Goal: Information Seeking & Learning: Check status

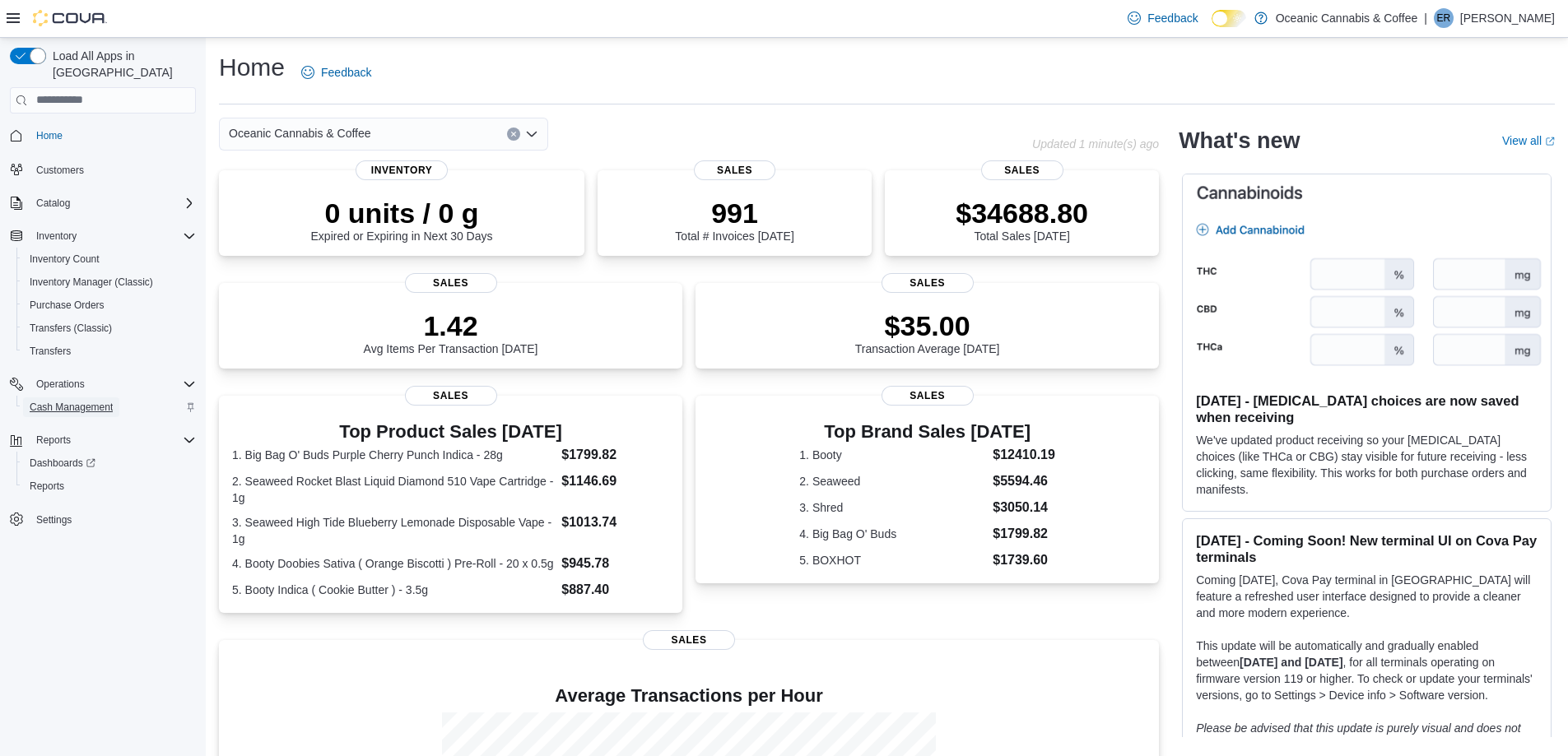
click at [62, 397] on span "Cash Management" at bounding box center [71, 406] width 83 height 20
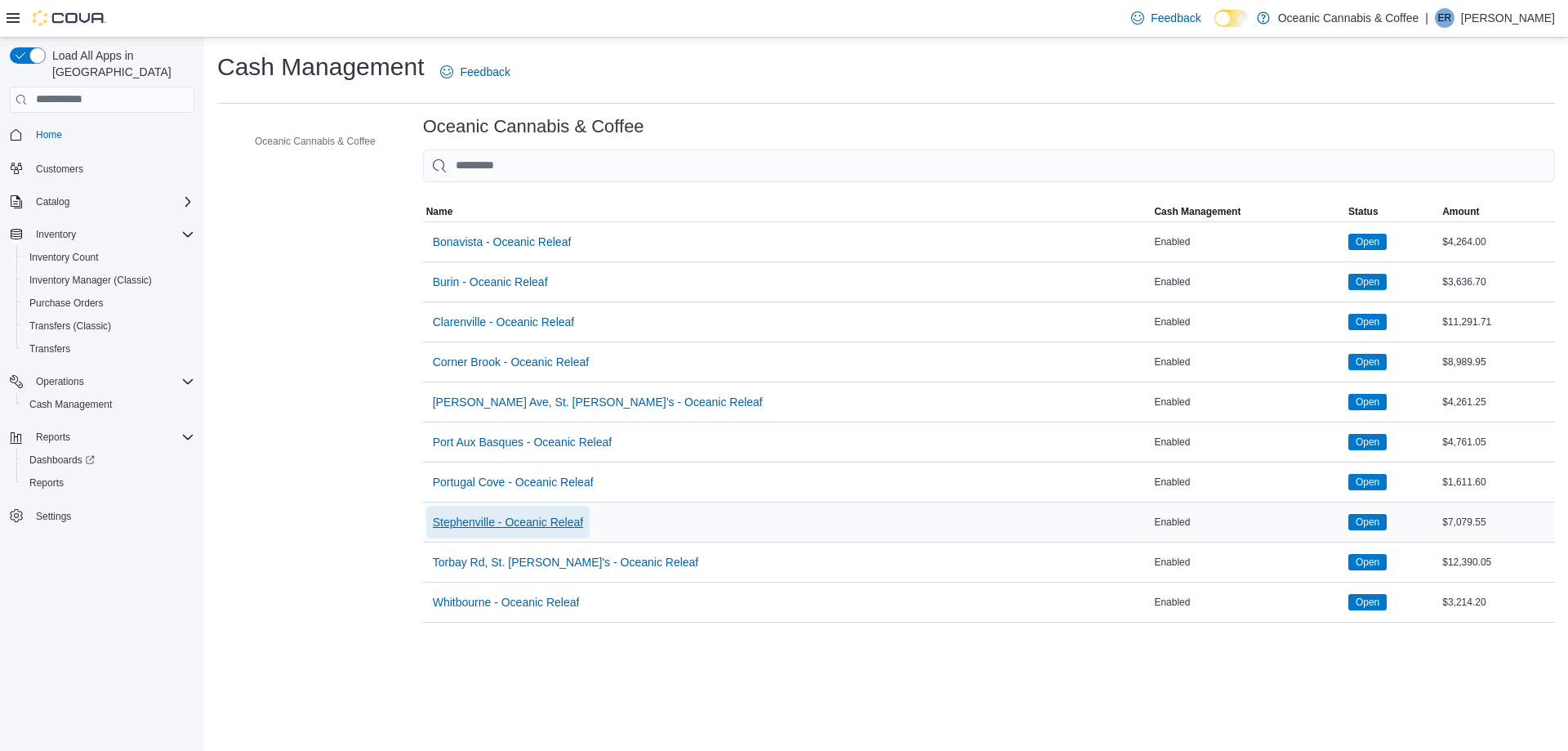
click at [465, 518] on span "Stephenville - Oceanic Releaf" at bounding box center [507, 522] width 150 height 16
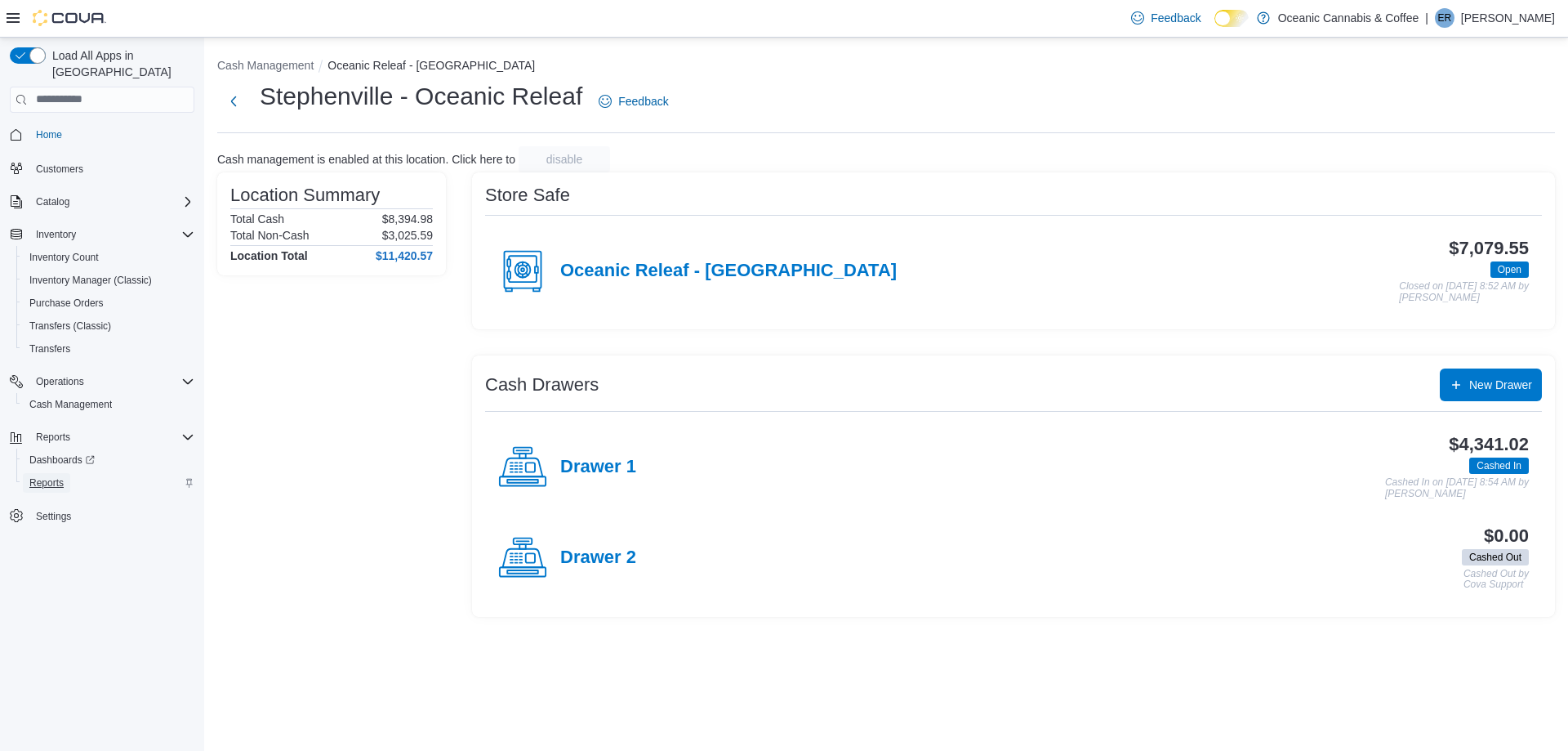
click at [60, 477] on span "Reports" at bounding box center [46, 483] width 34 height 13
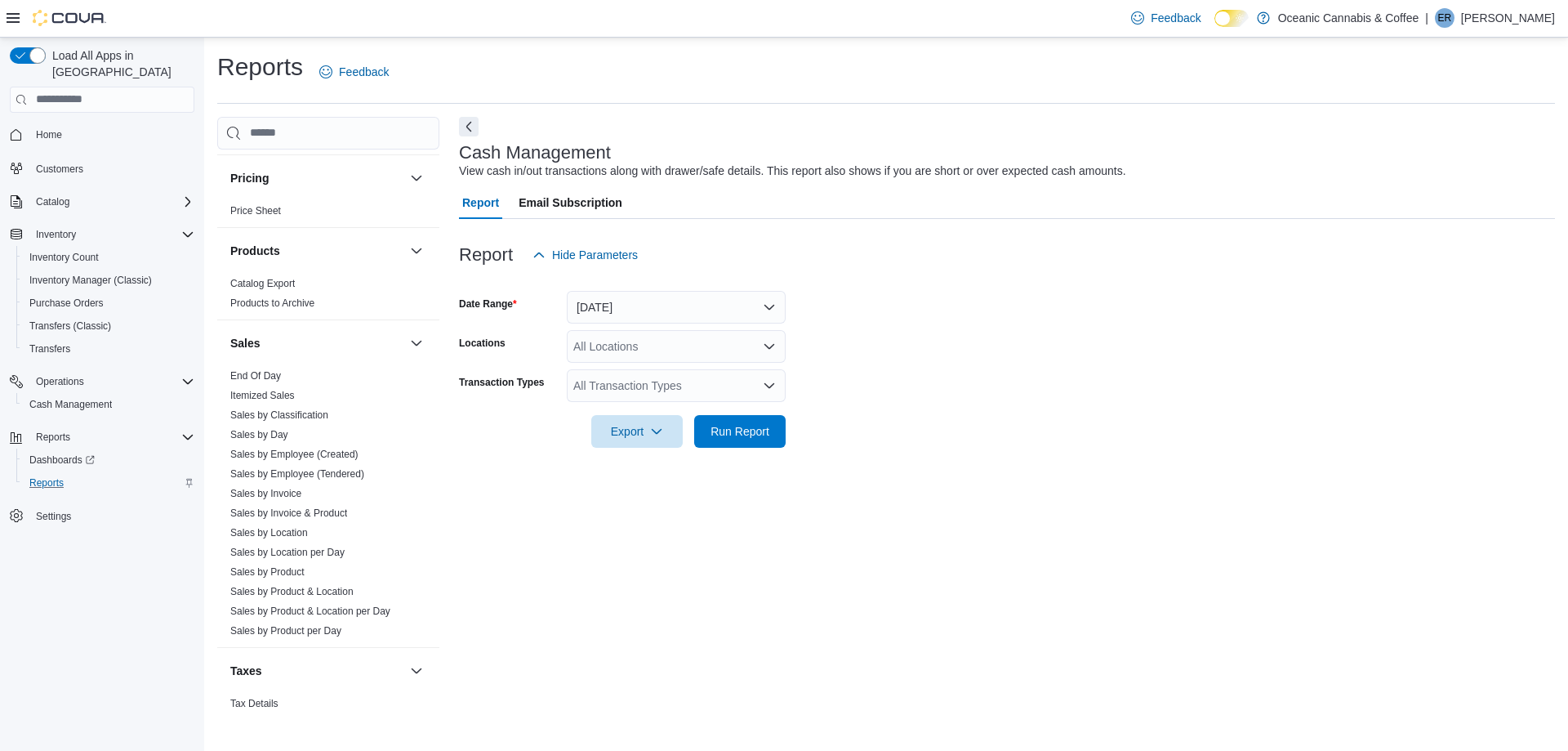
scroll to position [862, 0]
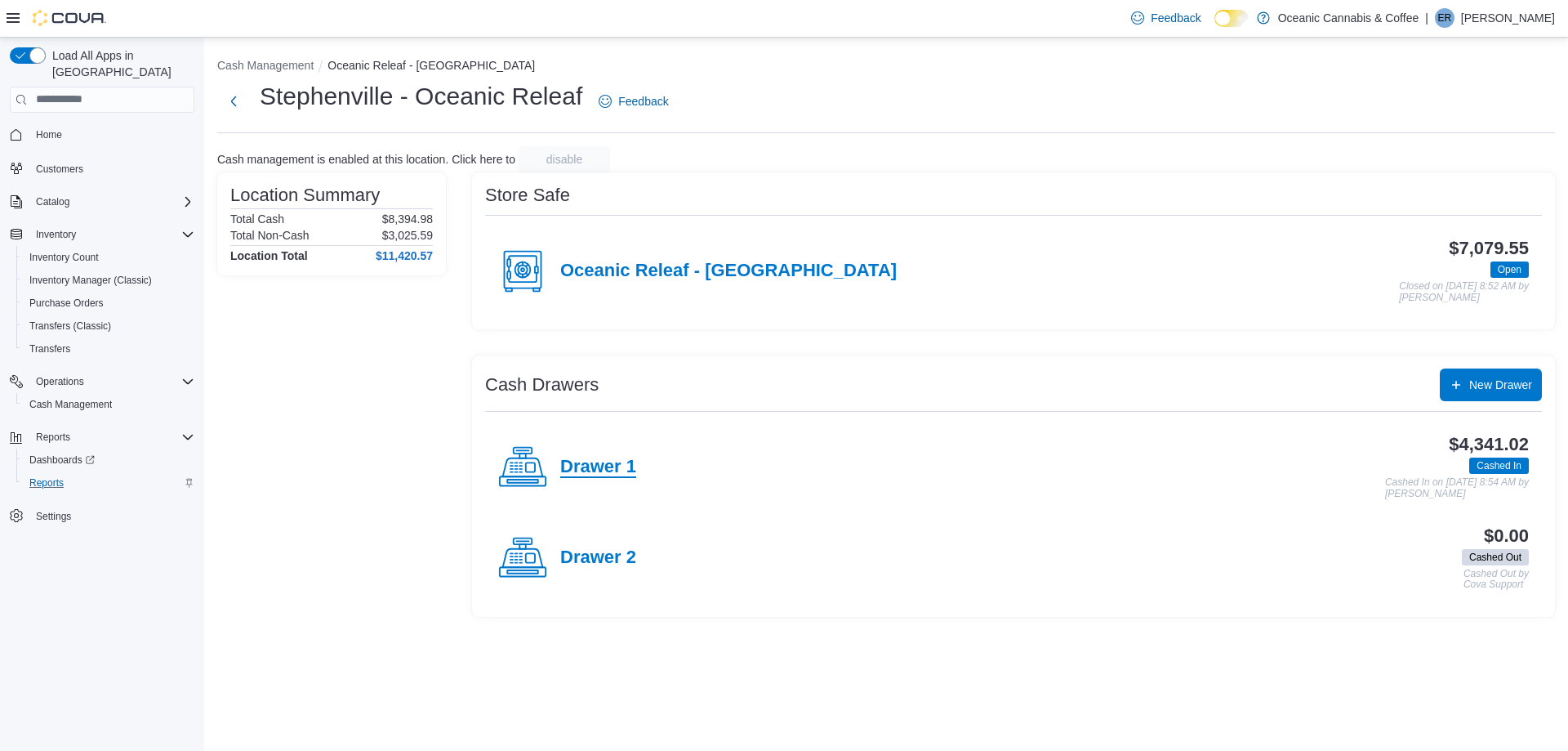
click at [614, 476] on h4 "Drawer 1" at bounding box center [598, 467] width 76 height 21
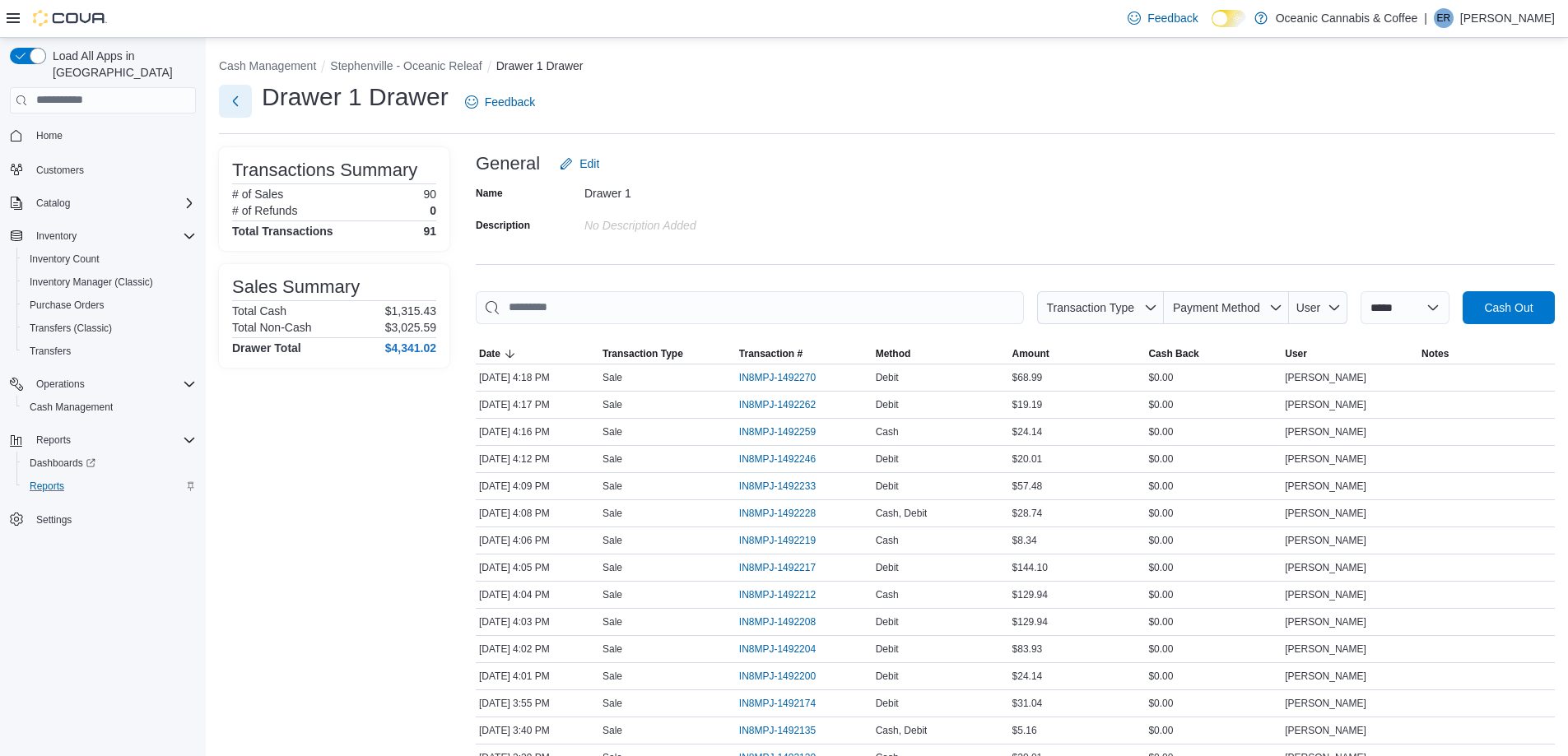
click at [236, 98] on button "Next" at bounding box center [236, 101] width 33 height 33
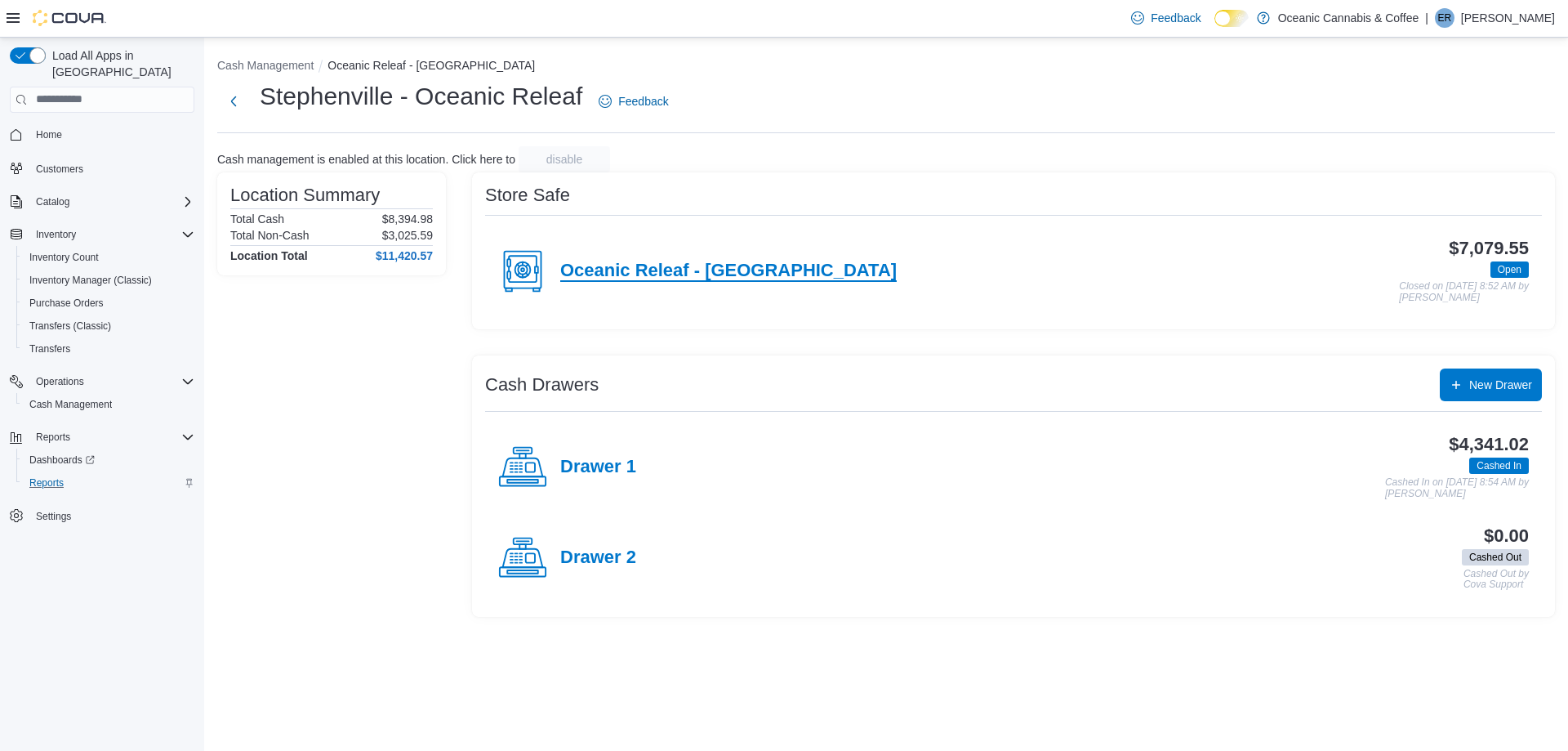
click at [595, 265] on h4 "Oceanic Releaf - [GEOGRAPHIC_DATA]" at bounding box center [728, 271] width 337 height 21
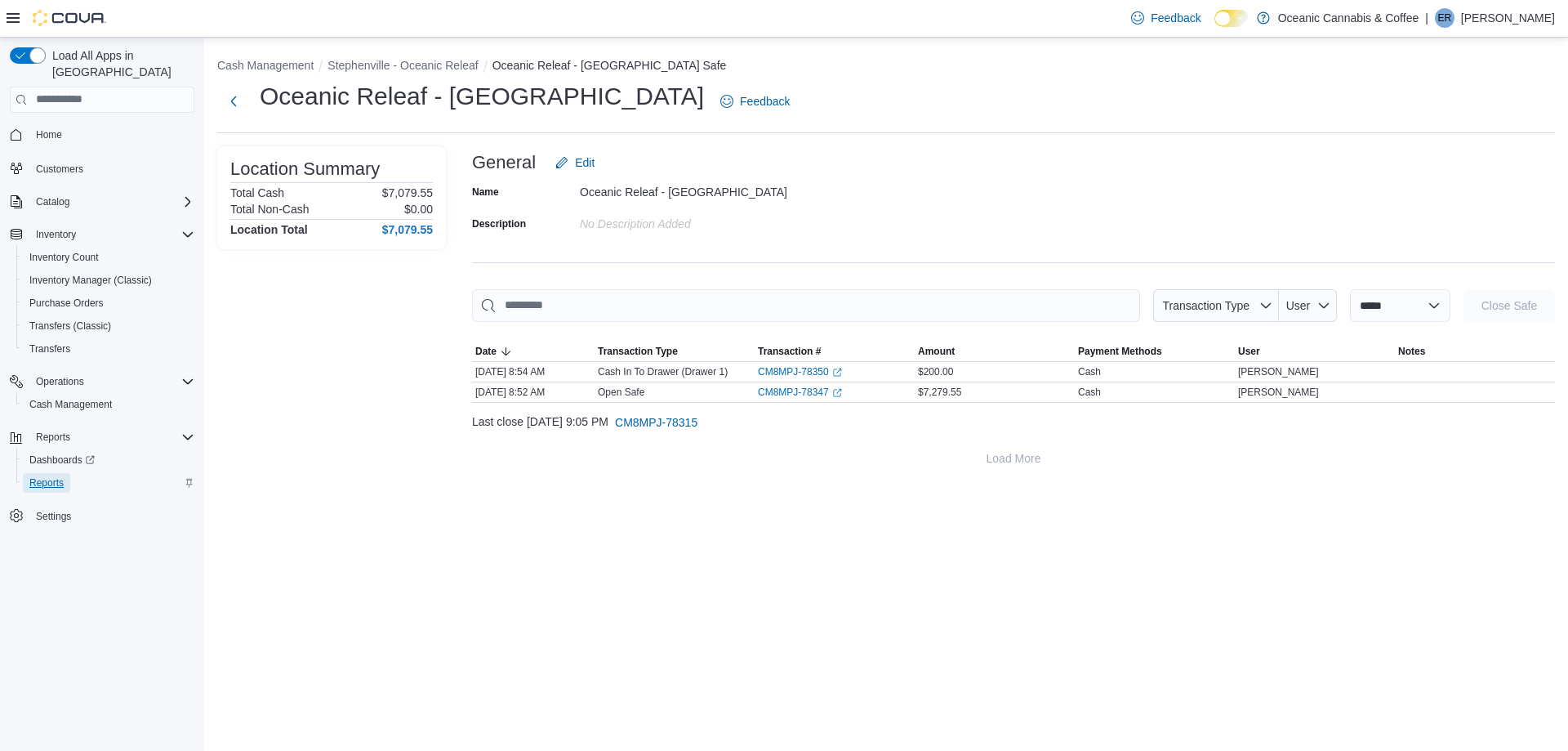
click at [47, 477] on span "Reports" at bounding box center [46, 483] width 34 height 13
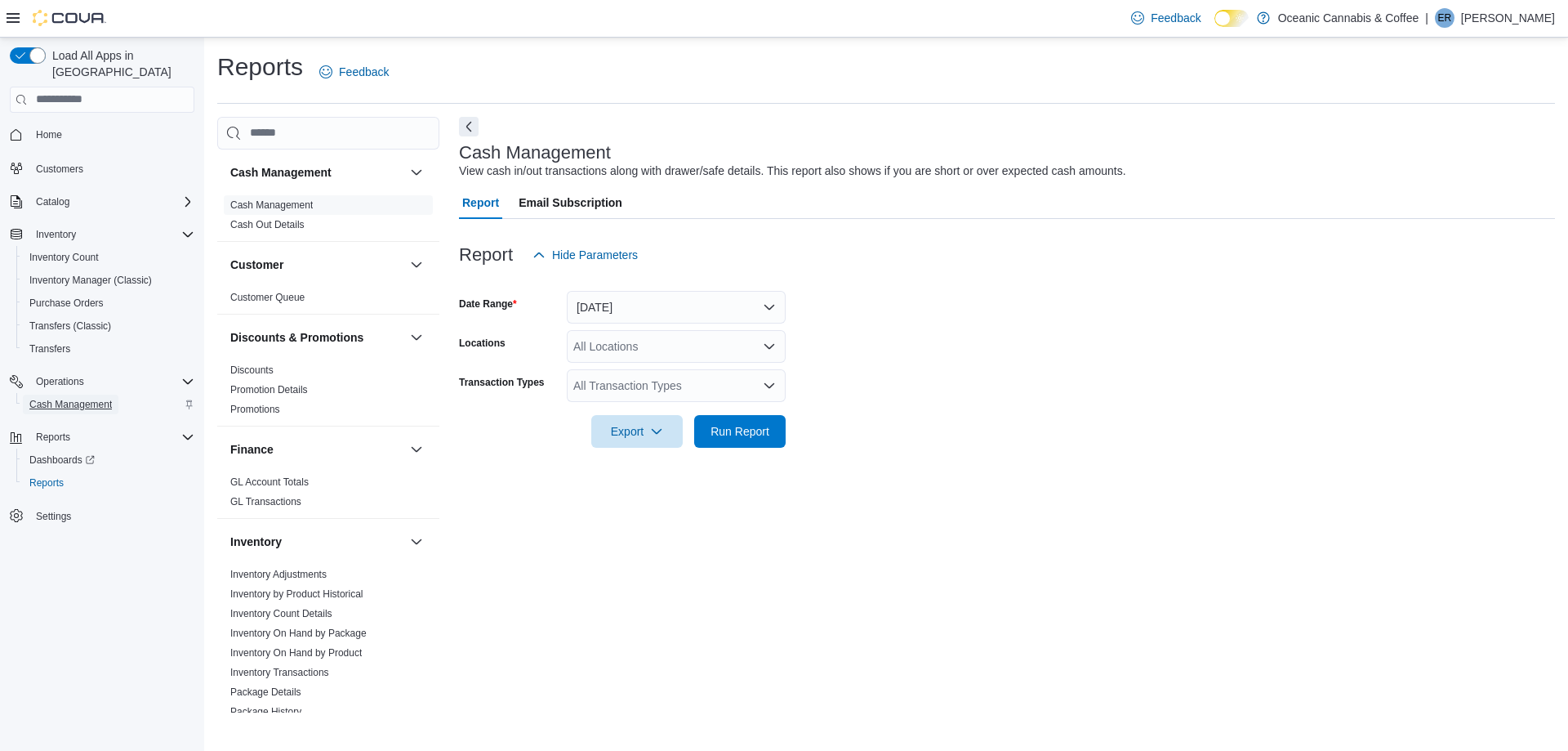
click at [44, 398] on span "Cash Management" at bounding box center [70, 404] width 82 height 13
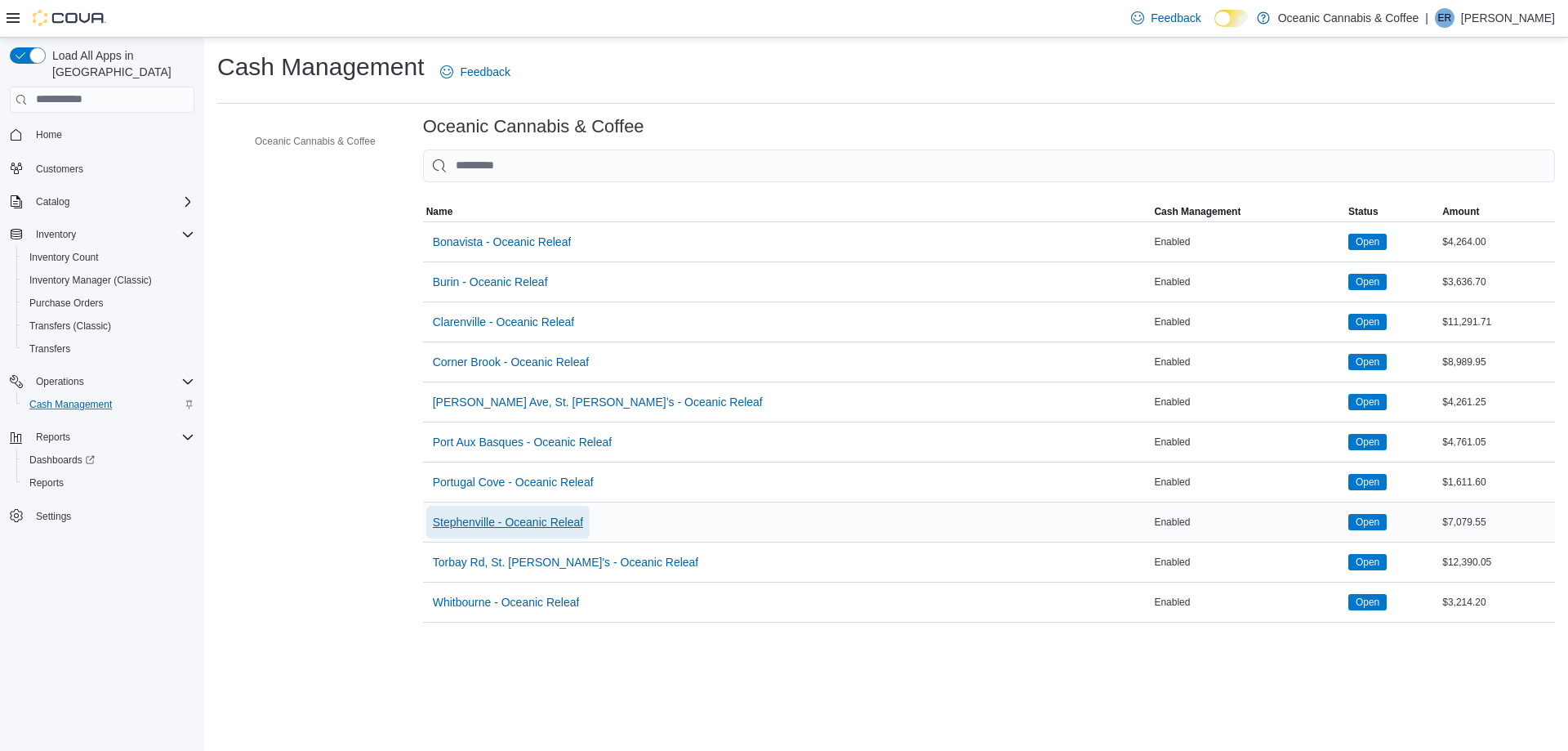
click at [512, 523] on span "Stephenville - Oceanic Releaf" at bounding box center [507, 522] width 150 height 16
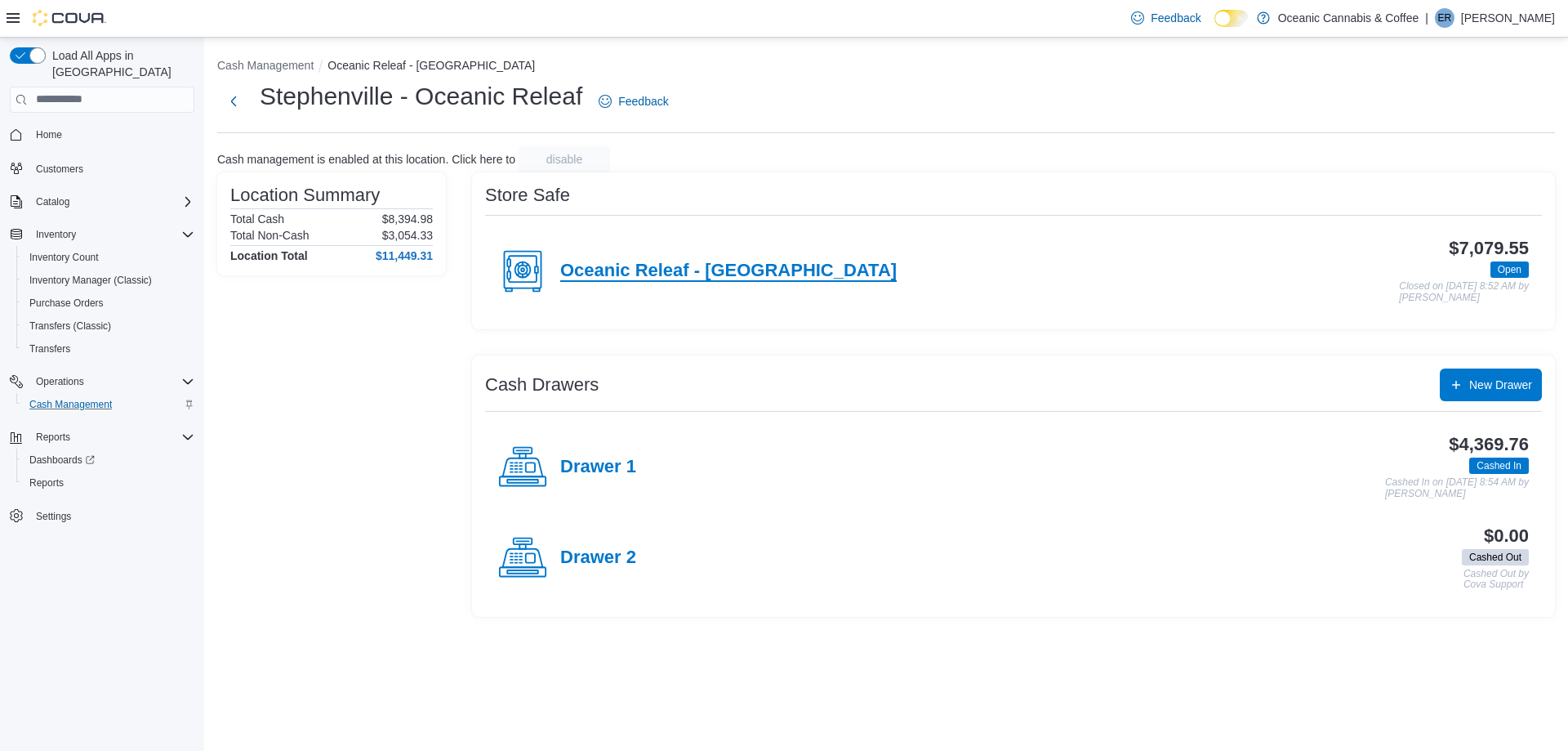
click at [570, 271] on h4 "Oceanic Releaf - [GEOGRAPHIC_DATA]" at bounding box center [728, 271] width 337 height 21
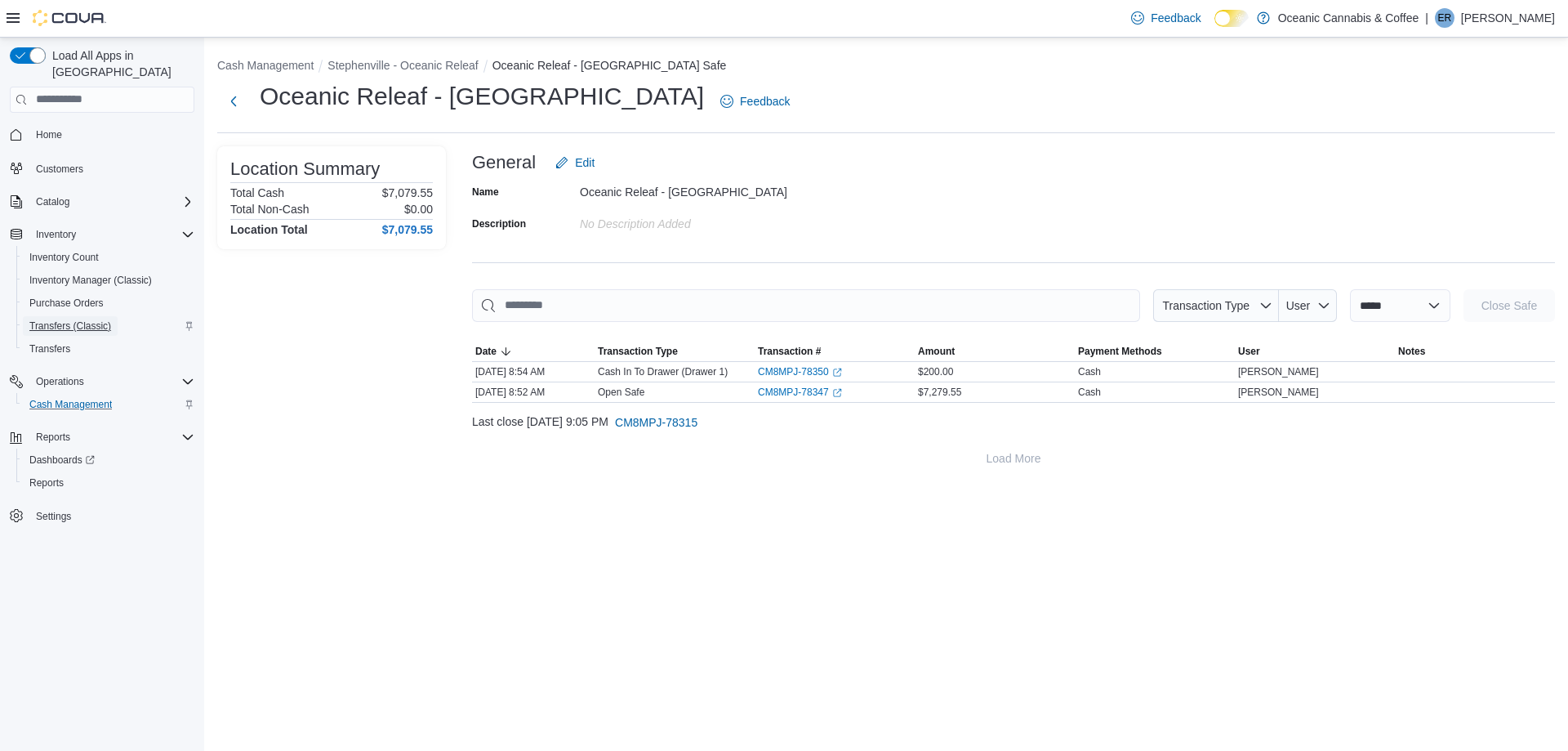
click at [45, 320] on span "Transfers (Classic)" at bounding box center [69, 326] width 81 height 13
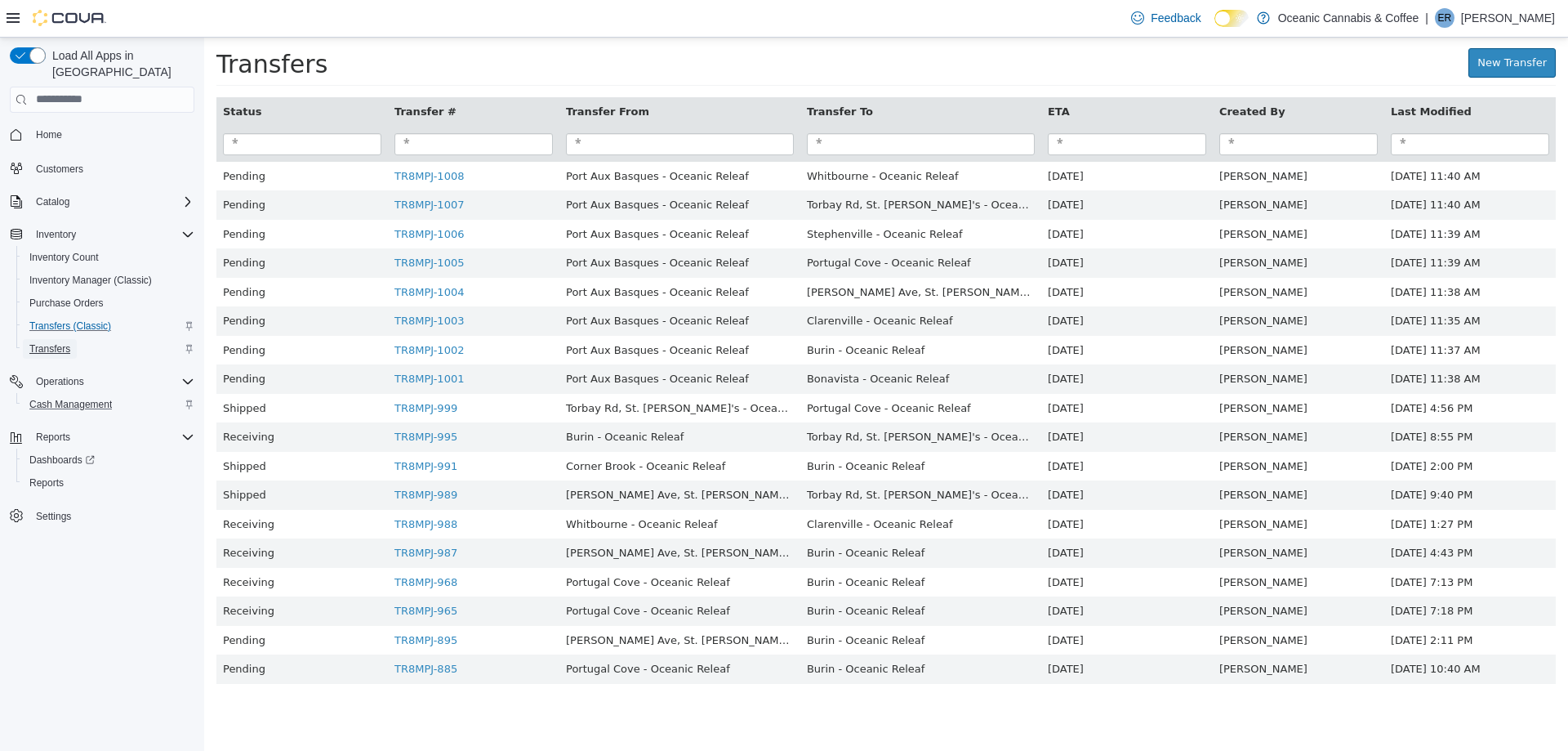
click at [48, 342] on span "Transfers" at bounding box center [50, 348] width 41 height 13
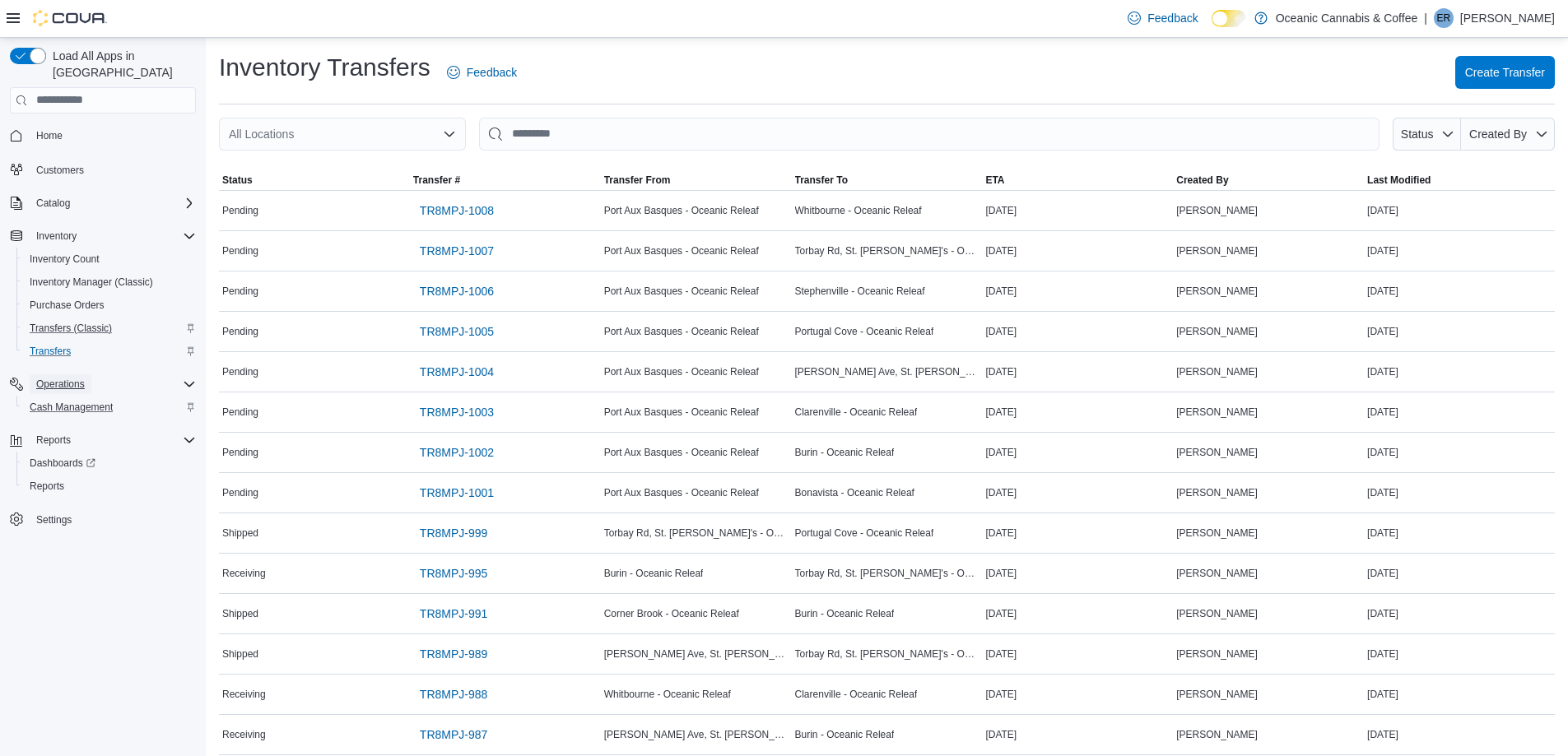
click at [72, 378] on span "Operations" at bounding box center [60, 384] width 48 height 13
click at [68, 400] on span "Cash Management" at bounding box center [71, 406] width 83 height 13
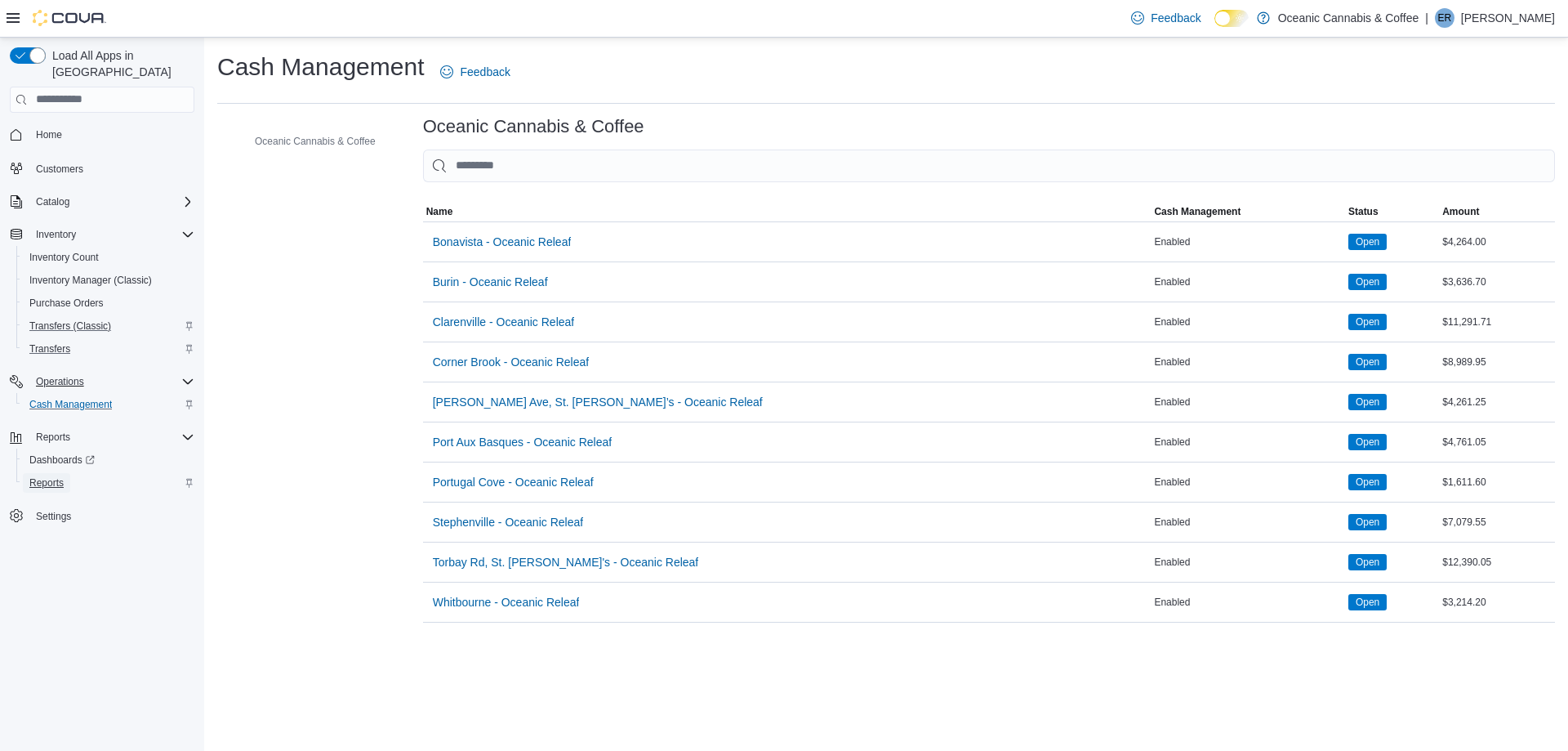
click at [59, 477] on span "Reports" at bounding box center [46, 483] width 34 height 13
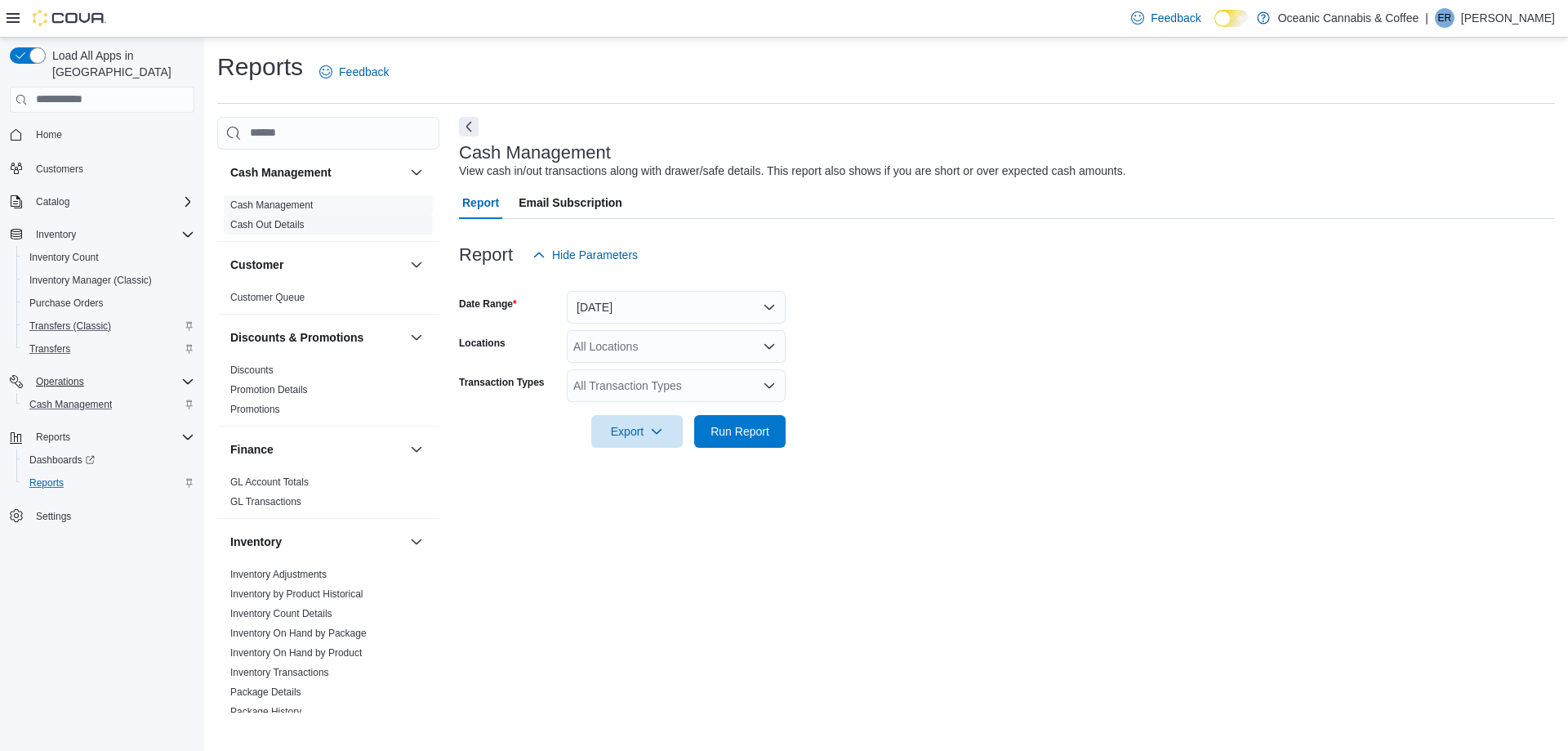
click at [272, 230] on link "Cash Out Details" at bounding box center [267, 224] width 75 height 11
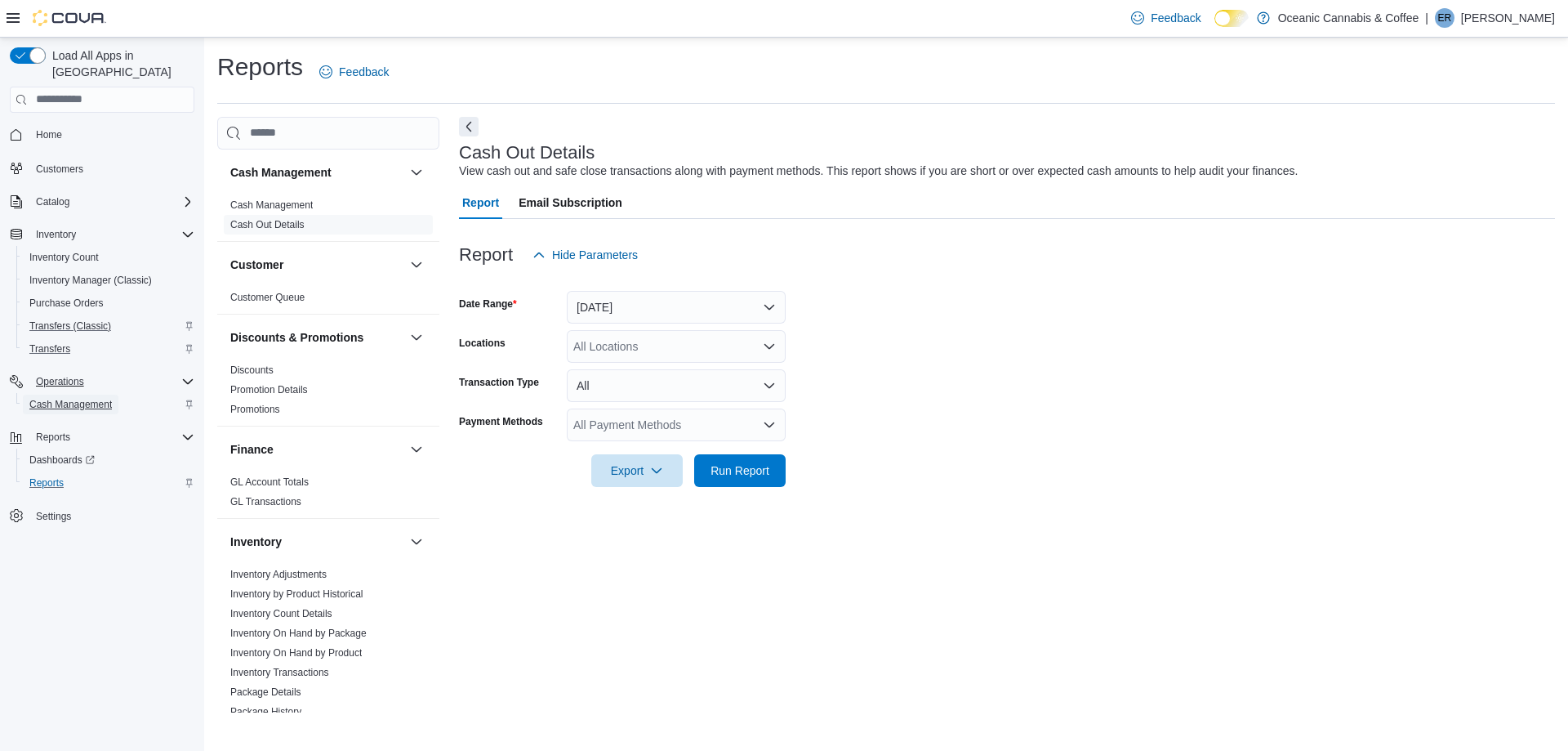
click at [42, 398] on span "Cash Management" at bounding box center [70, 404] width 82 height 13
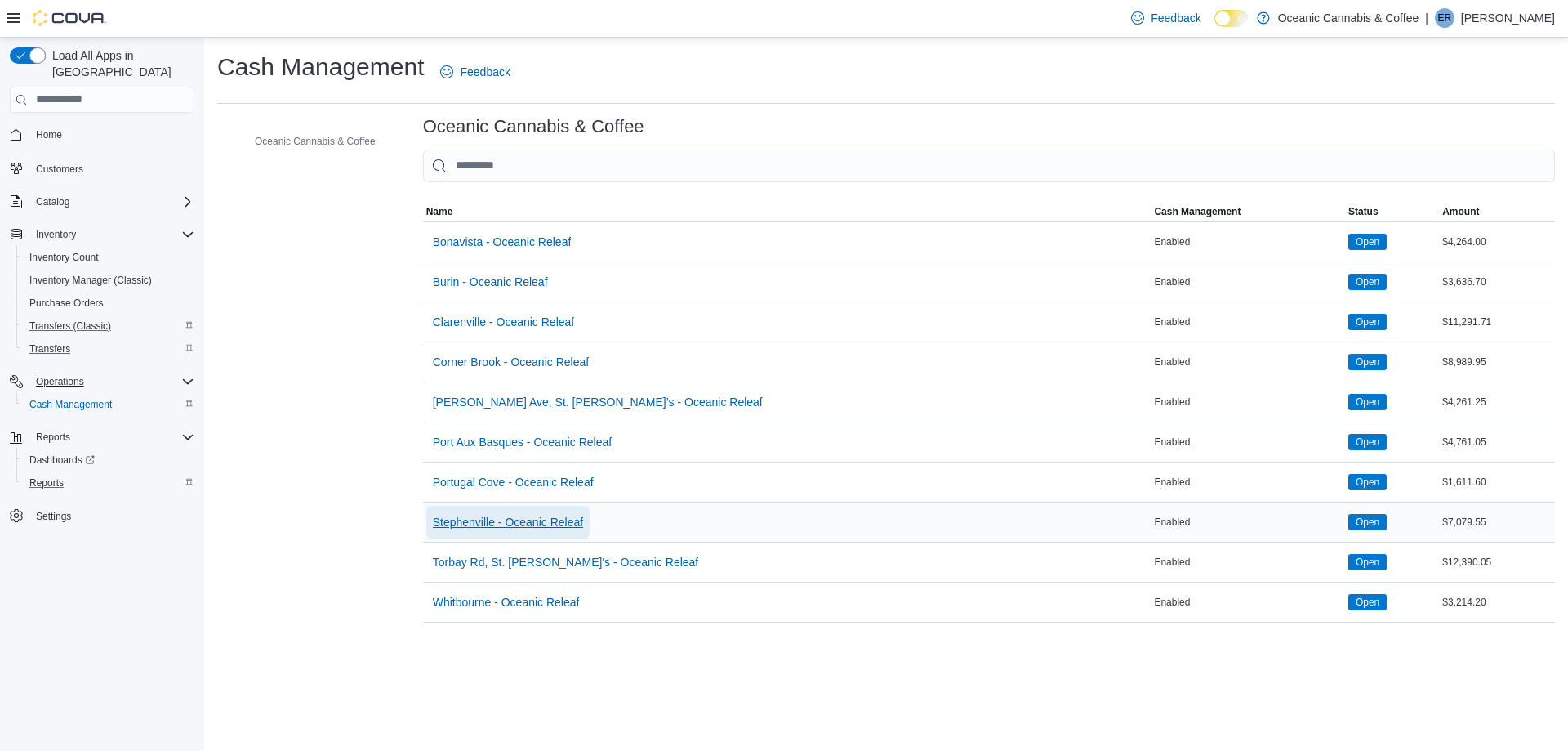
click at [503, 517] on span "Stephenville - Oceanic Releaf" at bounding box center [507, 522] width 150 height 16
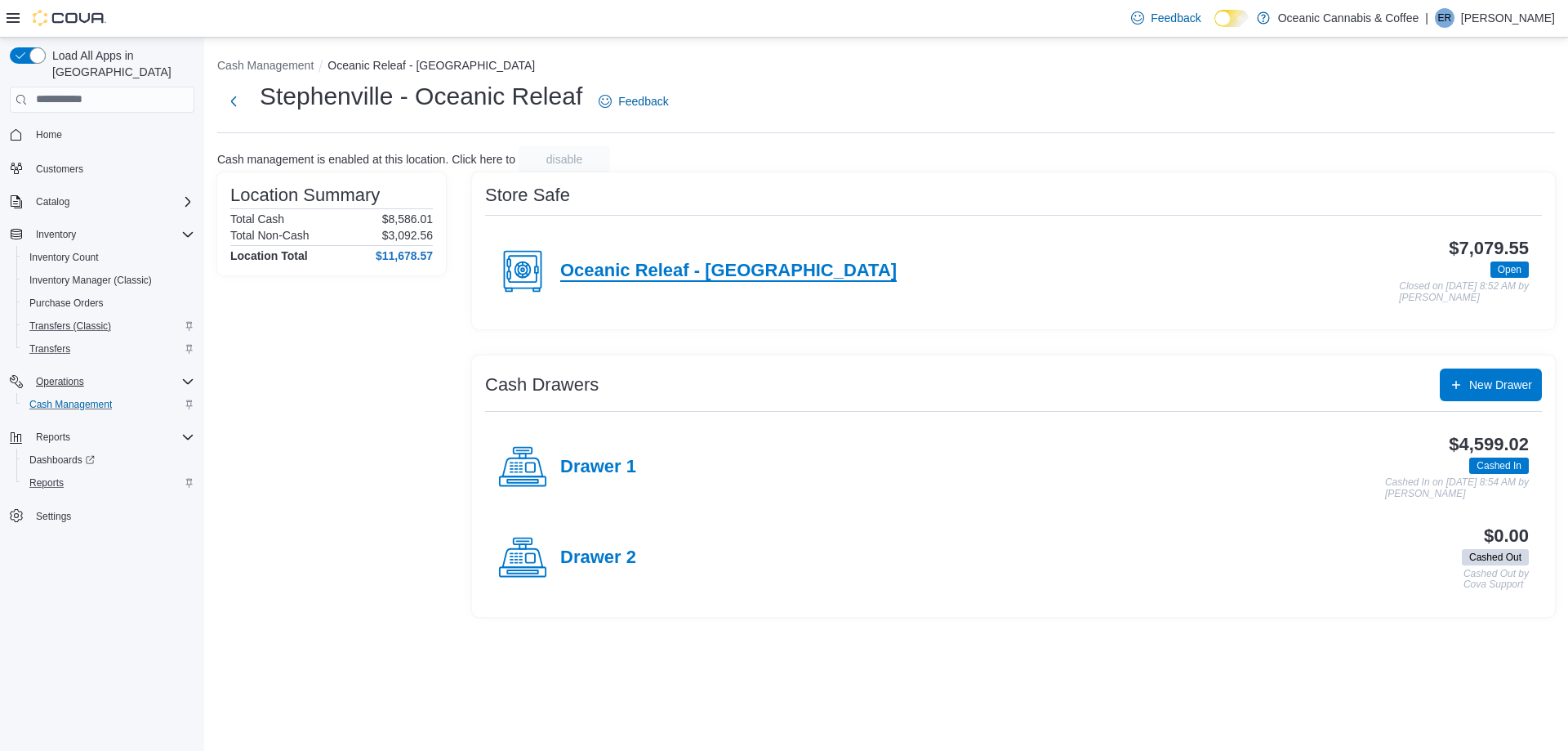
click at [598, 279] on h4 "Oceanic Releaf - [GEOGRAPHIC_DATA]" at bounding box center [728, 271] width 337 height 21
